Goal: Task Accomplishment & Management: Complete application form

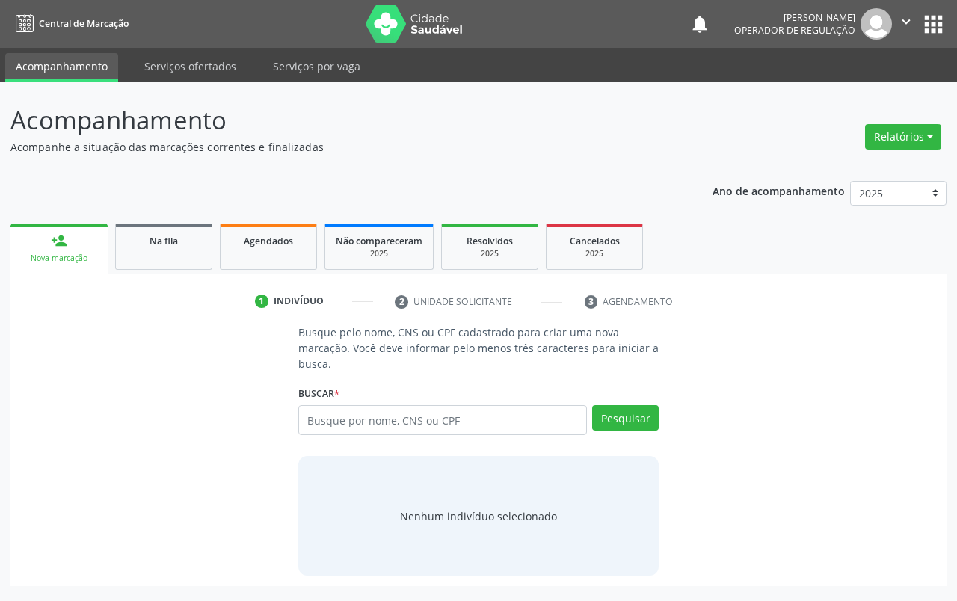
click at [832, 360] on div "Busque pelo nome, CNS ou CPF cadastrado para criar uma nova marcação. Você deve…" at bounding box center [478, 449] width 915 height 251
click at [551, 417] on input "text" at bounding box center [442, 420] width 289 height 30
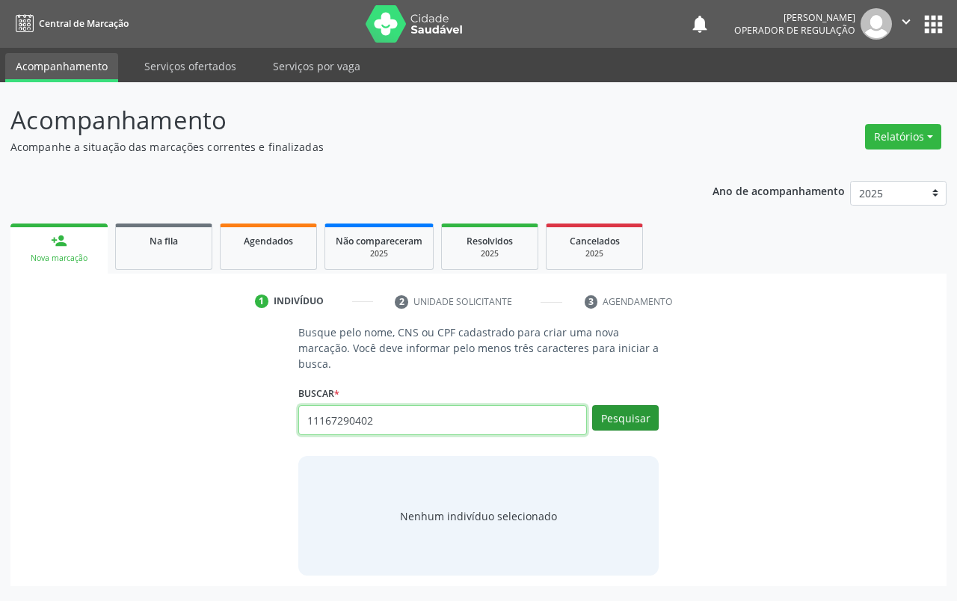
type input "11167290402"
click at [630, 410] on button "Pesquisar" at bounding box center [625, 417] width 67 height 25
drag, startPoint x: 348, startPoint y: 420, endPoint x: 167, endPoint y: 419, distance: 180.9
click at [158, 420] on div "Busque pelo nome, CNS ou CPF cadastrado para criar uma nova marcação. Você deve…" at bounding box center [478, 449] width 915 height 251
type input "111672904002"
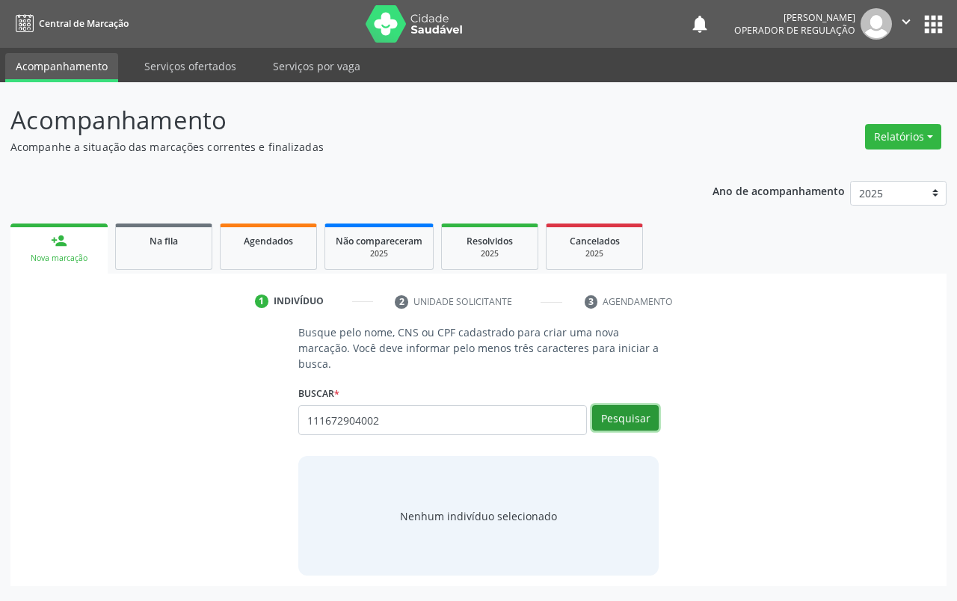
click at [635, 412] on button "Pesquisar" at bounding box center [625, 417] width 67 height 25
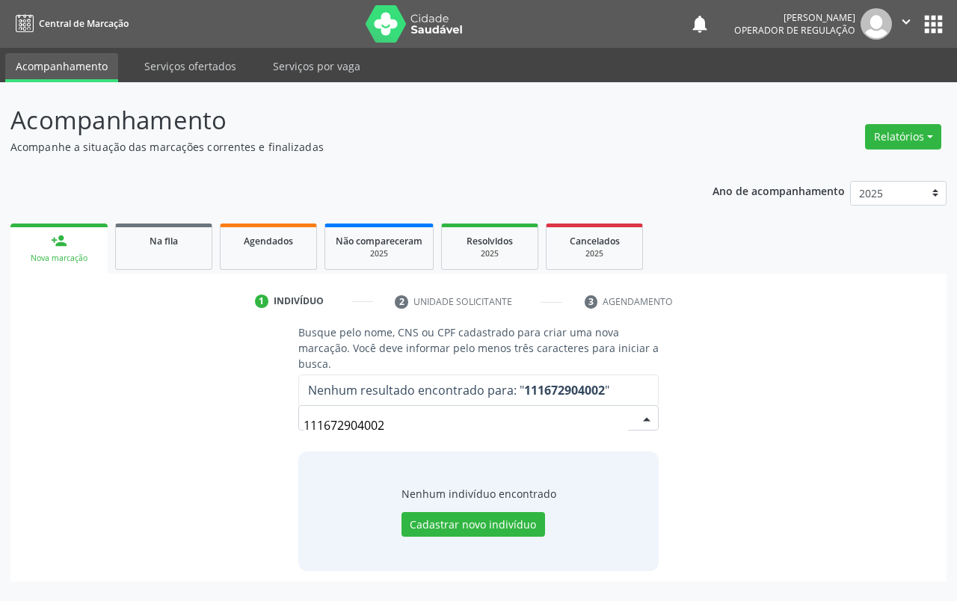
drag, startPoint x: 408, startPoint y: 425, endPoint x: 231, endPoint y: 433, distance: 177.3
click at [231, 433] on div "Busque pelo nome, CNS ou CPF cadastrado para criar uma nova marcação. Você deve…" at bounding box center [478, 447] width 915 height 246
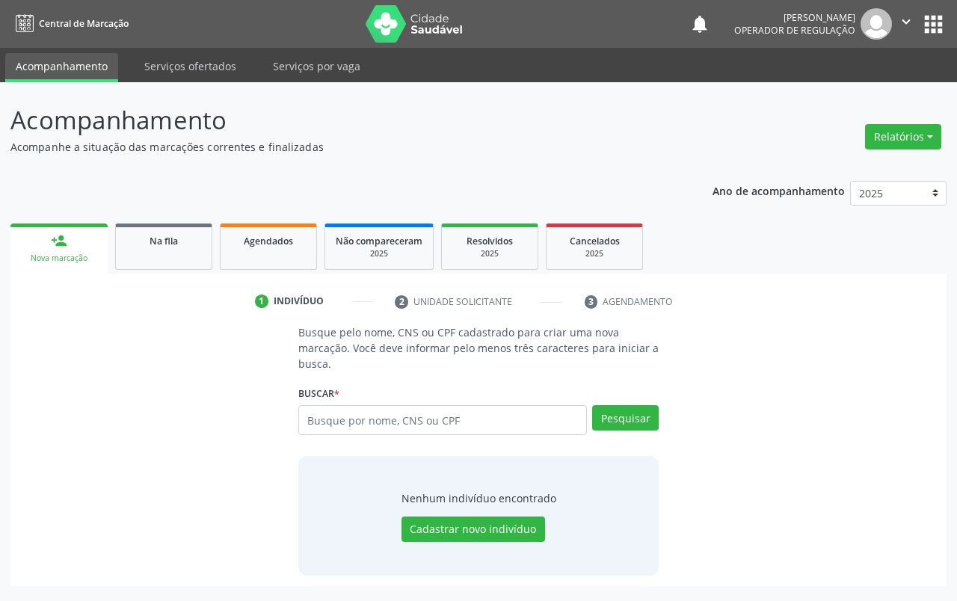
click at [421, 428] on input "text" at bounding box center [442, 420] width 289 height 30
type input "11167290402"
click at [635, 423] on button "Pesquisar" at bounding box center [625, 417] width 67 height 25
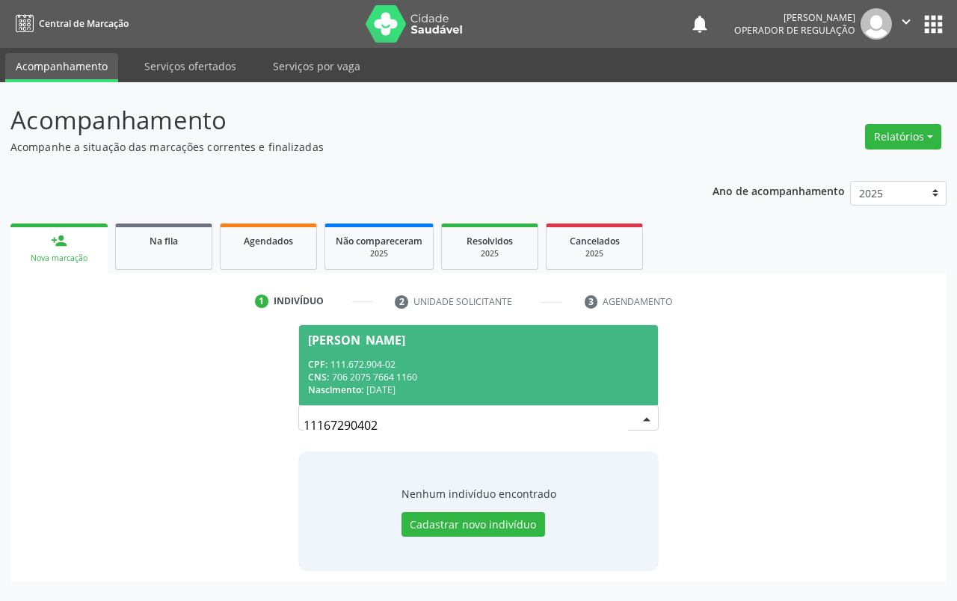
click at [454, 384] on div "Nascimento: [DATE]" at bounding box center [478, 389] width 341 height 13
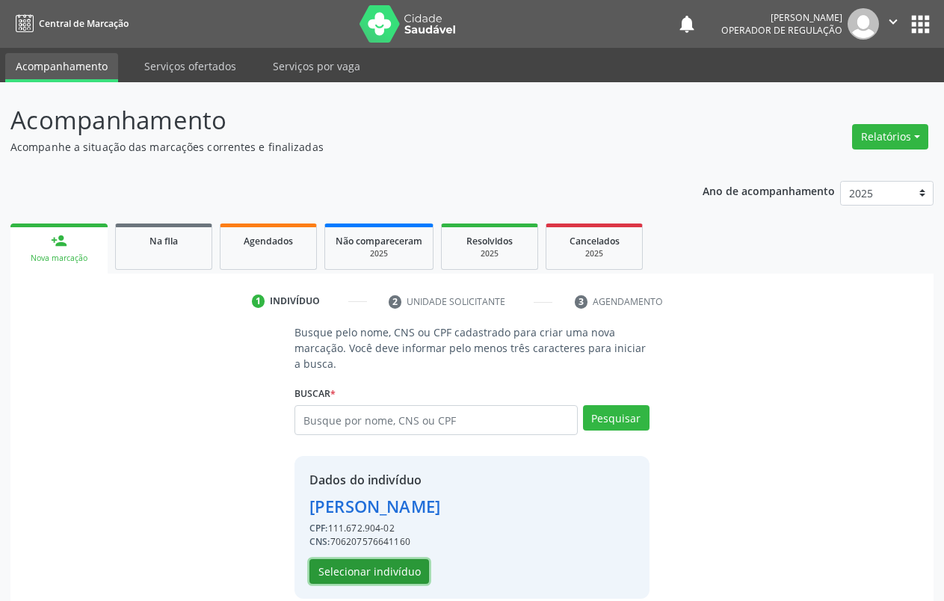
click at [392, 580] on button "Selecionar indivíduo" at bounding box center [369, 571] width 120 height 25
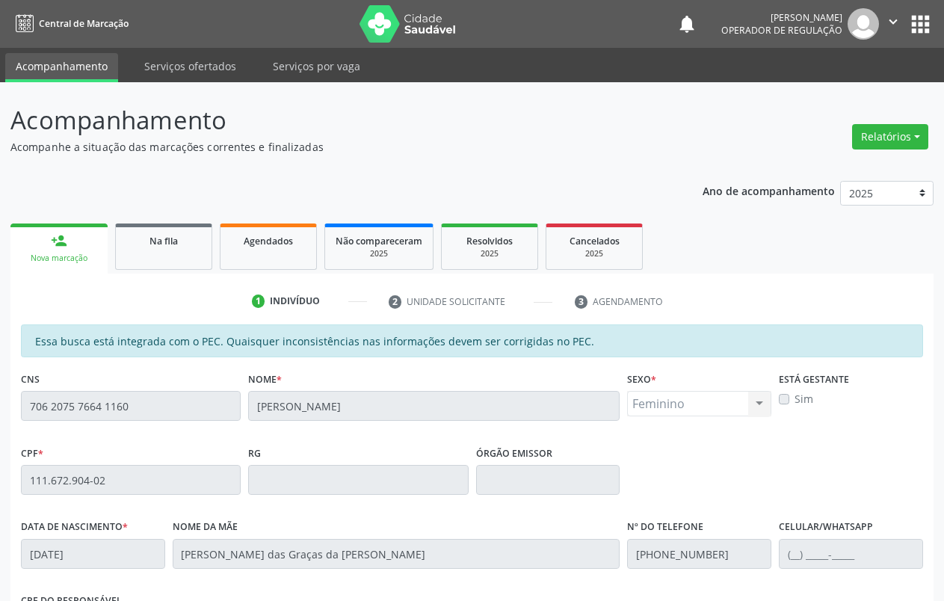
scroll to position [253, 0]
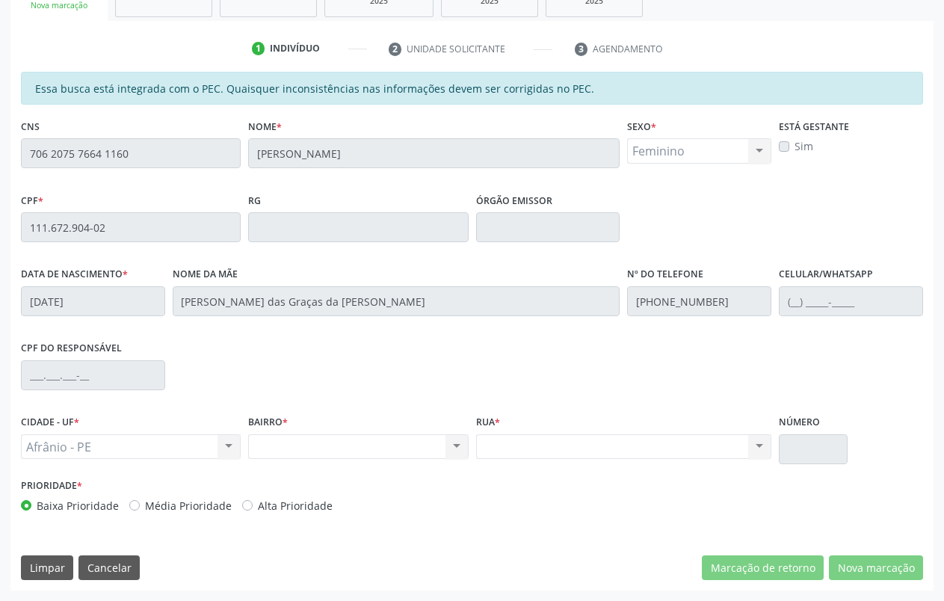
drag, startPoint x: 157, startPoint y: 150, endPoint x: 9, endPoint y: 154, distance: 148.0
click at [9, 154] on div "Acompanhamento Acompanhe a situação das marcações correntes e finalizadas Relat…" at bounding box center [472, 215] width 944 height 771
drag, startPoint x: 383, startPoint y: 158, endPoint x: 246, endPoint y: 152, distance: 136.9
click at [246, 152] on div "Nome * [PERSON_NAME]" at bounding box center [433, 152] width 379 height 74
drag, startPoint x: 349, startPoint y: 303, endPoint x: 191, endPoint y: 301, distance: 158.5
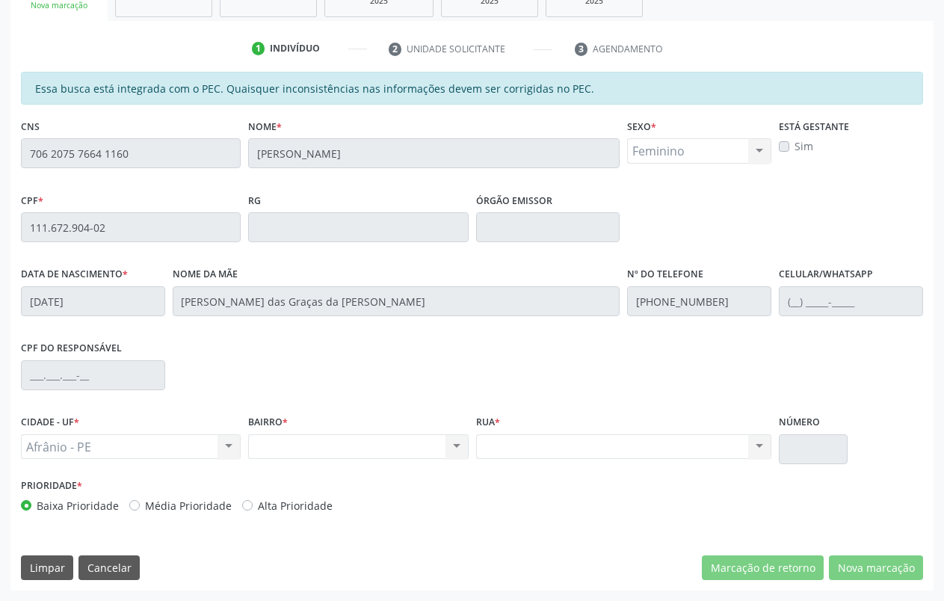
click at [179, 303] on input "[PERSON_NAME] das Graças da [PERSON_NAME]" at bounding box center [397, 301] width 448 height 30
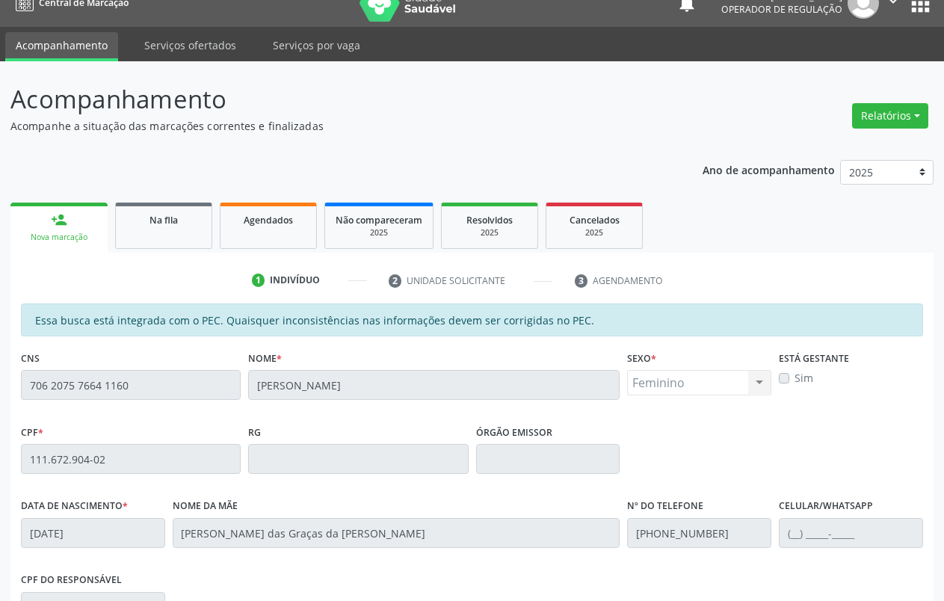
scroll to position [0, 0]
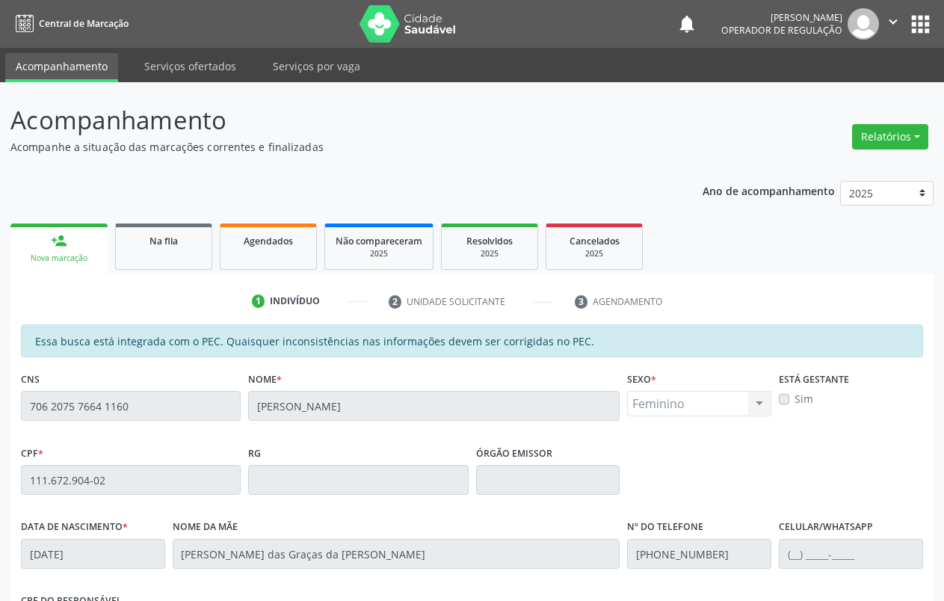
click at [85, 253] on div "Nova marcação" at bounding box center [59, 258] width 76 height 11
